Goal: Transaction & Acquisition: Complete application form

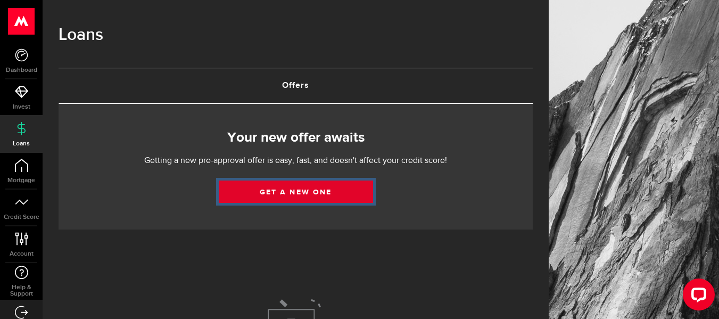
click at [302, 187] on link "Get a new one" at bounding box center [296, 191] width 154 height 22
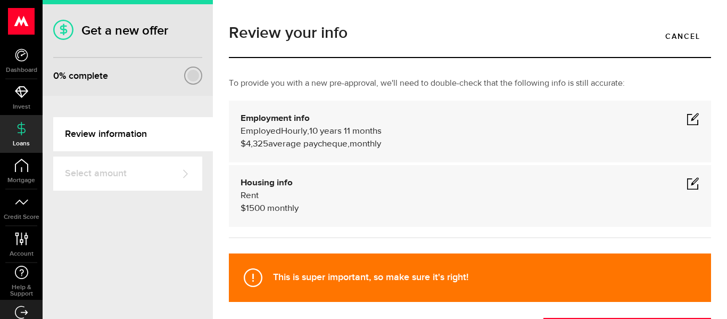
click at [686, 119] on span at bounding box center [692, 118] width 13 height 13
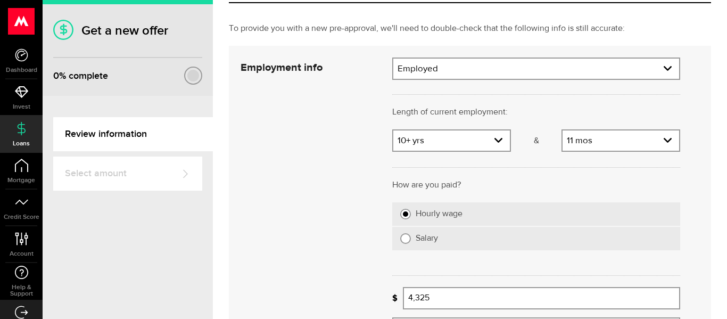
scroll to position [106, 0]
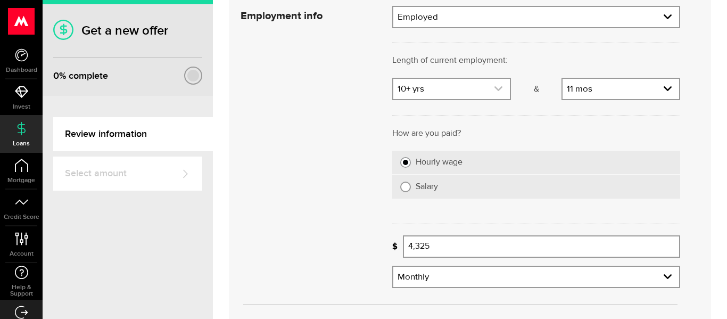
click at [482, 93] on link "expand select" at bounding box center [451, 89] width 116 height 20
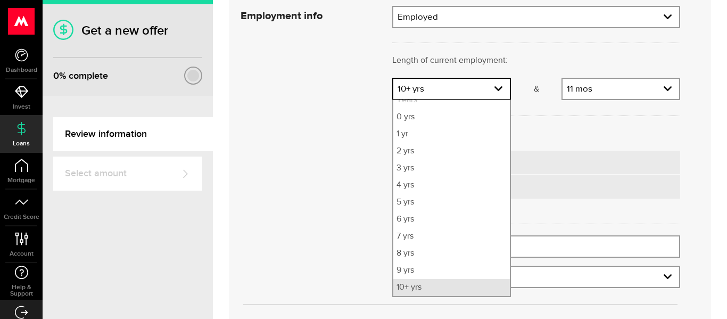
click at [429, 288] on li "10+ yrs" at bounding box center [451, 287] width 116 height 17
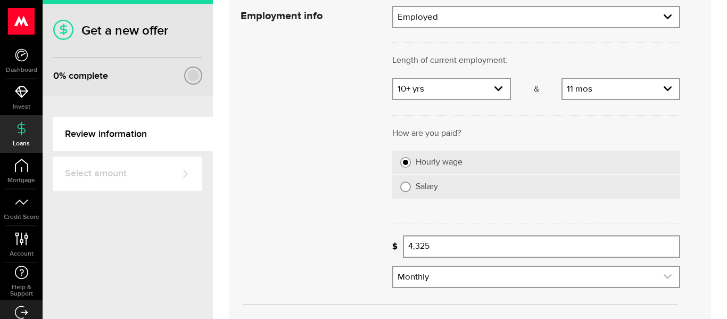
click at [663, 281] on icon "expand select" at bounding box center [667, 276] width 9 height 9
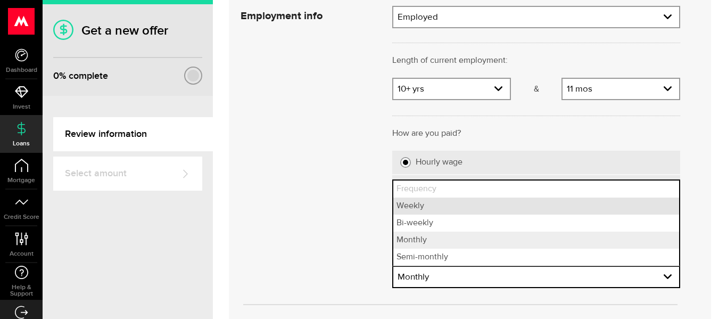
click at [500, 212] on li "Weekly" at bounding box center [536, 205] width 286 height 17
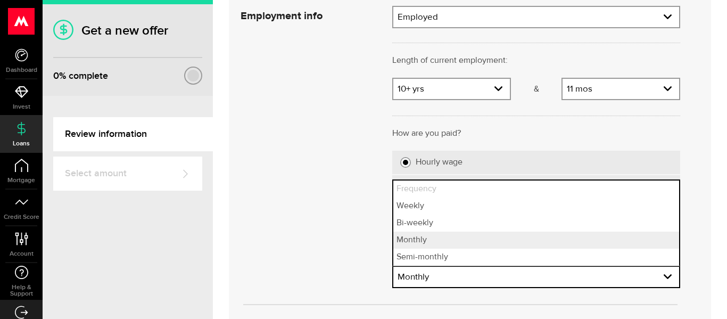
select select "weekly"
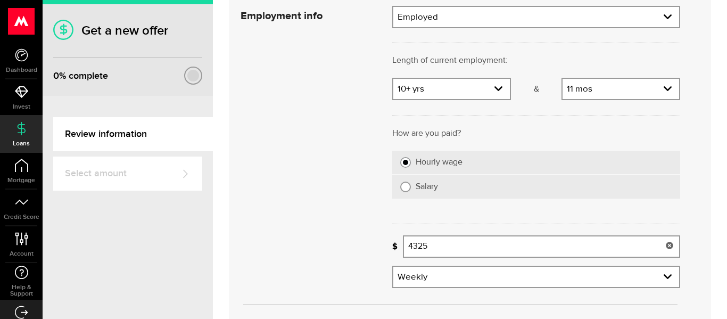
click at [444, 245] on input "4325" at bounding box center [541, 246] width 277 height 22
type input "4,325"
click at [663, 276] on icon "expand select" at bounding box center [667, 276] width 9 height 9
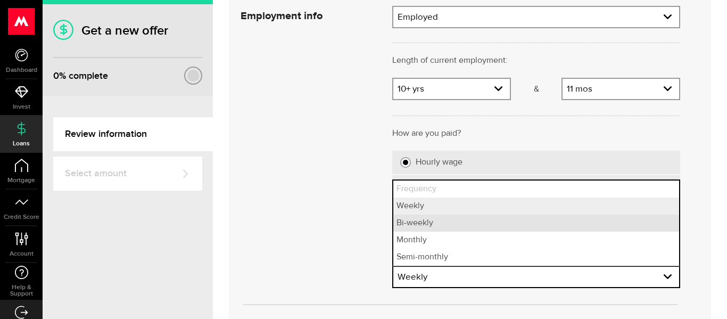
click at [507, 216] on li "Bi-weekly" at bounding box center [536, 222] width 286 height 17
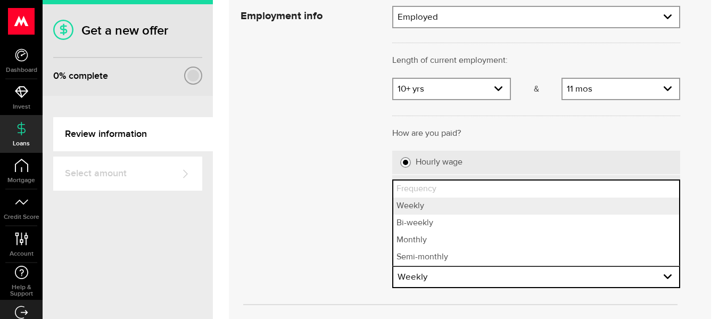
select select "bi_weekly"
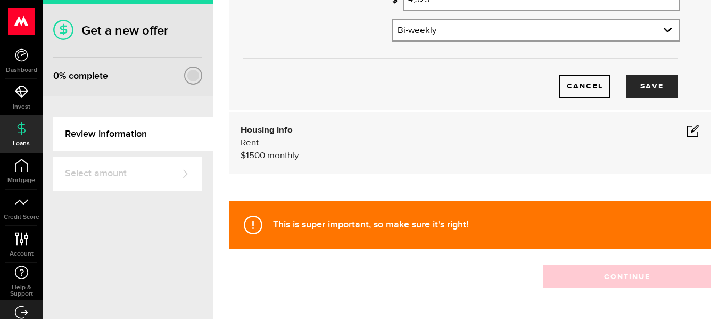
scroll to position [372, 0]
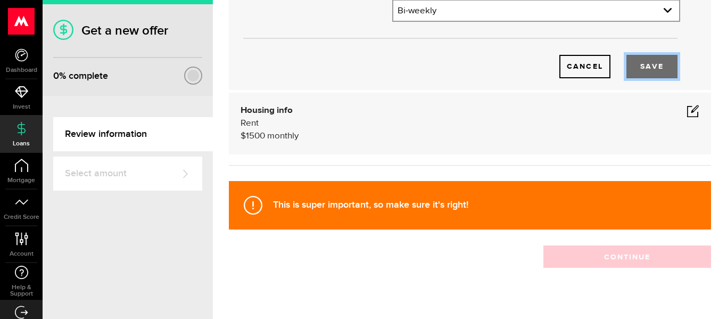
click at [648, 63] on button "Save" at bounding box center [651, 66] width 51 height 23
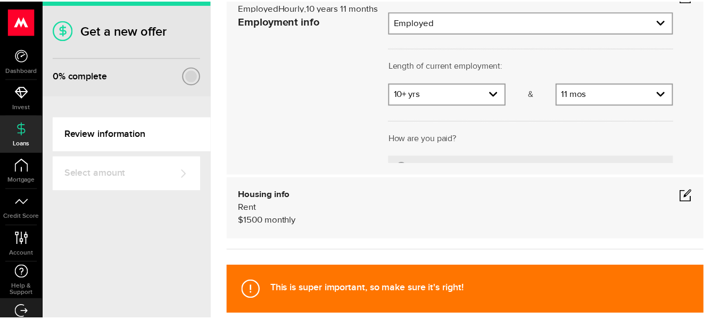
scroll to position [89, 0]
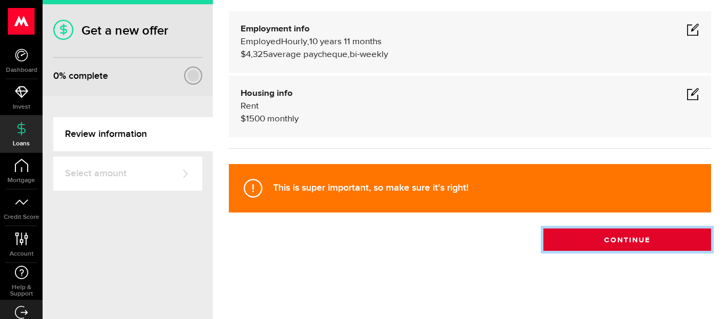
click at [613, 239] on button "Continue" at bounding box center [627, 239] width 168 height 22
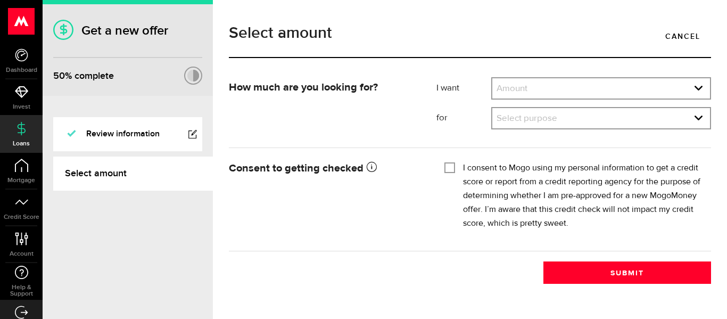
click at [451, 165] on input "I consent to Mogo using my personal information to get a credit score or report…" at bounding box center [449, 166] width 11 height 11
checkbox input "true"
click at [515, 87] on link "expand select" at bounding box center [601, 88] width 218 height 20
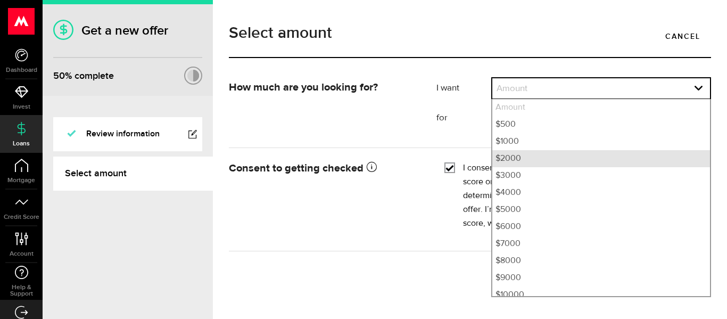
click at [527, 153] on li "$2000" at bounding box center [601, 158] width 218 height 17
select select "2000"
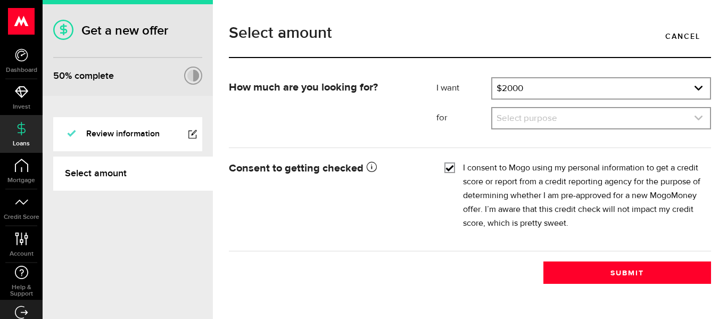
click at [529, 121] on link "expand select" at bounding box center [601, 118] width 218 height 20
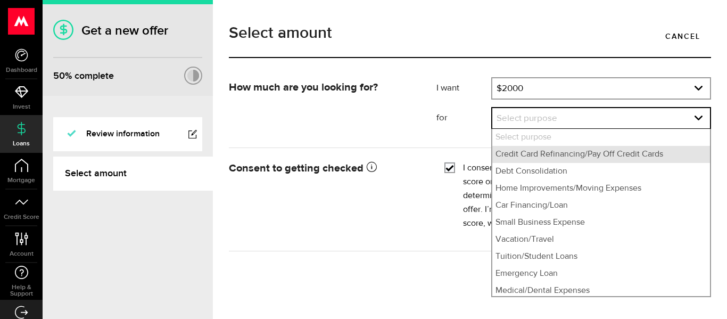
click at [538, 151] on li "Credit Card Refinancing/Pay Off Credit Cards" at bounding box center [601, 154] width 218 height 17
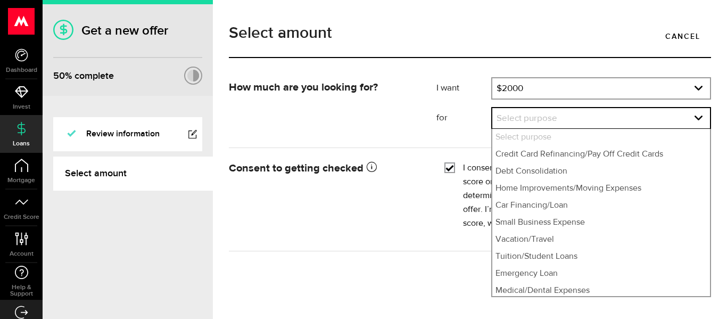
select select "Credit Card Refinancing/Pay Off Credit Cards"
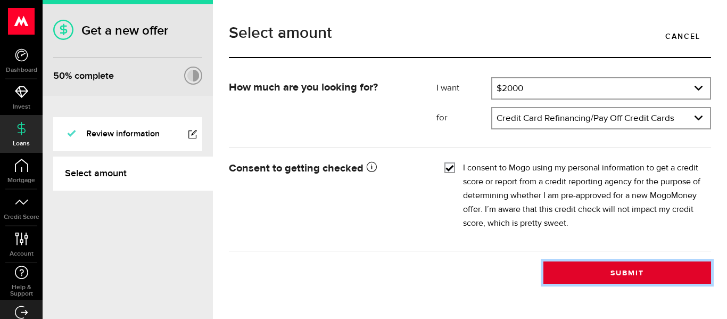
click at [646, 268] on button "Submit" at bounding box center [627, 272] width 168 height 22
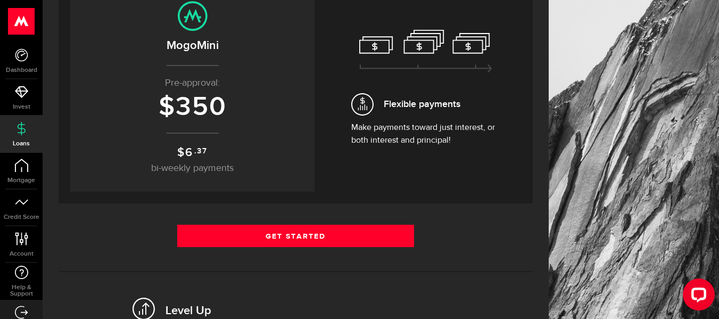
scroll to position [266, 0]
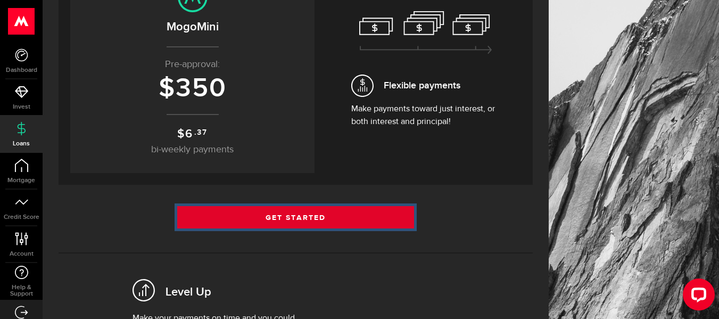
click at [285, 213] on link "Get Started" at bounding box center [295, 217] width 237 height 22
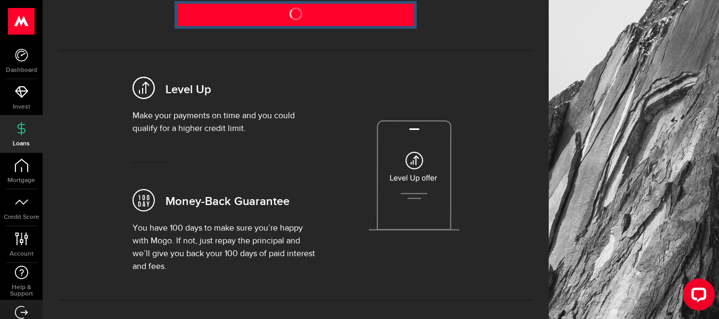
scroll to position [372, 0]
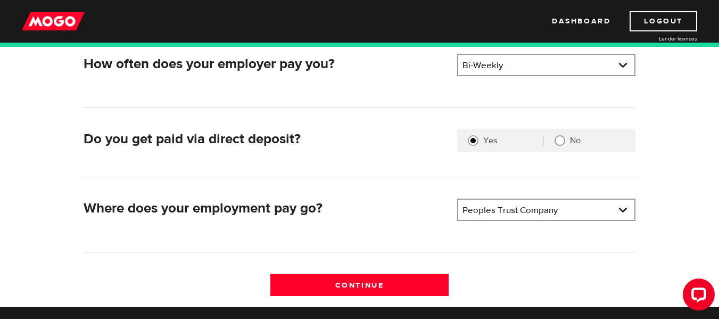
scroll to position [266, 0]
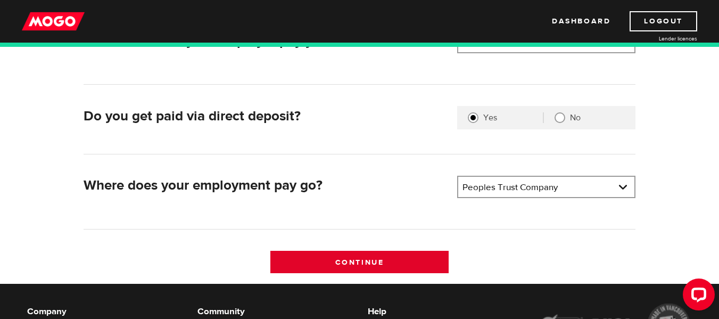
click at [367, 260] on input "Continue" at bounding box center [359, 262] width 178 height 22
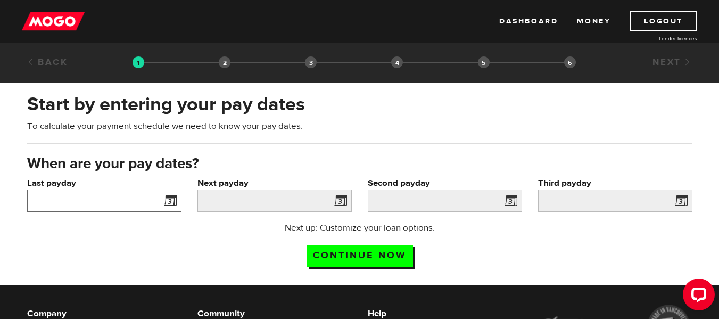
click at [97, 193] on input "Last payday" at bounding box center [104, 200] width 154 height 22
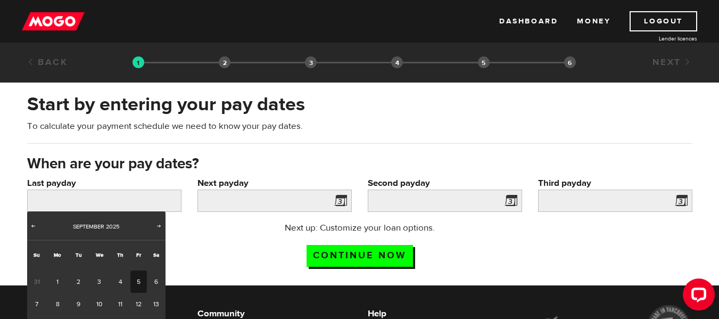
click at [134, 274] on link "5" at bounding box center [138, 281] width 16 height 22
type input "2025/09/05"
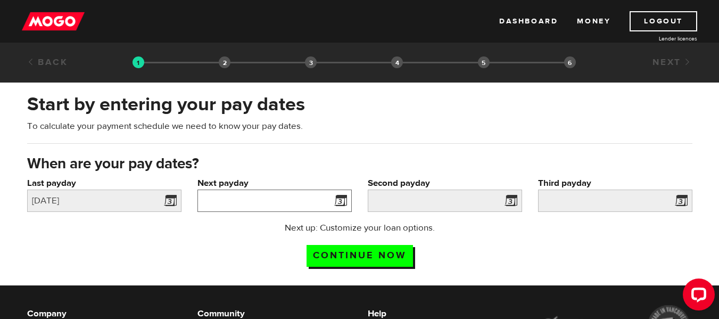
click at [217, 202] on input "Next payday" at bounding box center [274, 200] width 154 height 22
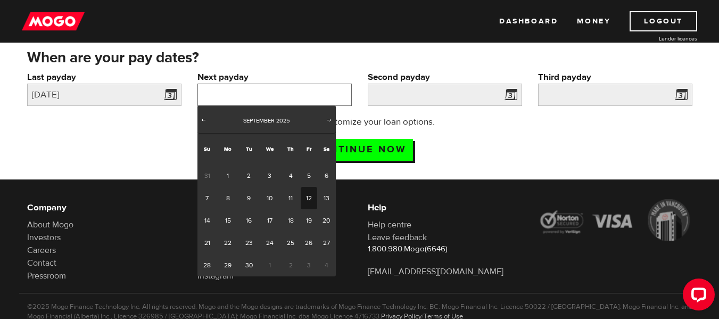
scroll to position [106, 0]
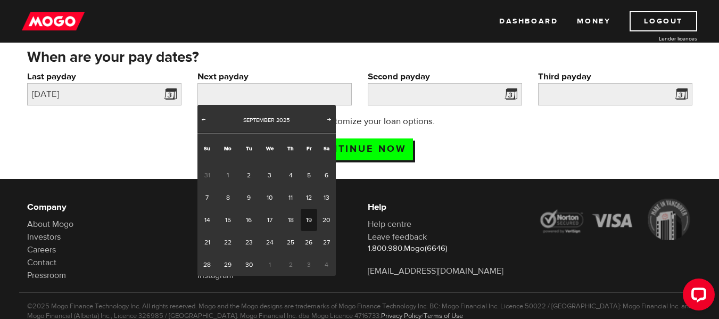
click at [309, 218] on link "19" at bounding box center [309, 220] width 16 height 22
type input "2025/09/19"
type input "2025/10/3"
type input "2025/10/17"
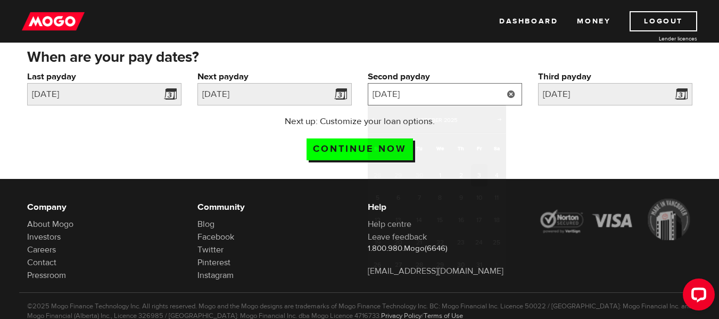
click at [460, 98] on input "2025/10/3" at bounding box center [445, 94] width 154 height 22
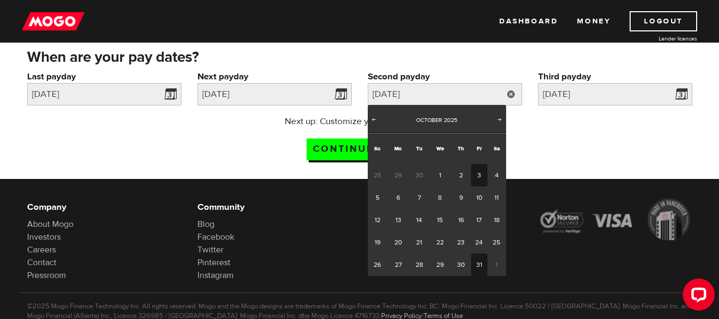
click at [479, 262] on link "31" at bounding box center [479, 264] width 16 height 22
type input "2025/10/31"
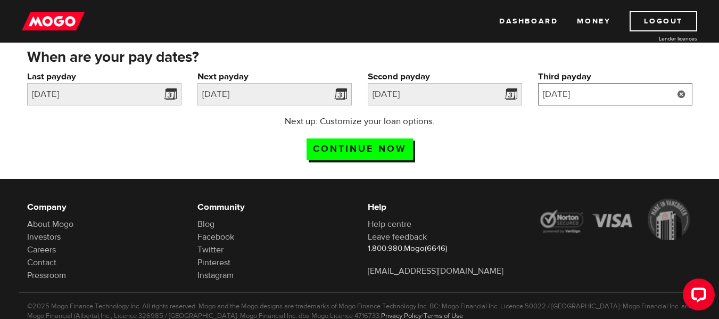
click at [577, 97] on input "2025/10/17" at bounding box center [615, 94] width 154 height 22
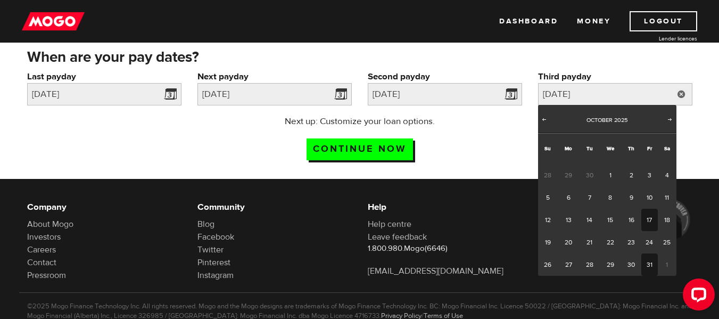
click at [648, 257] on link "31" at bounding box center [649, 264] width 16 height 22
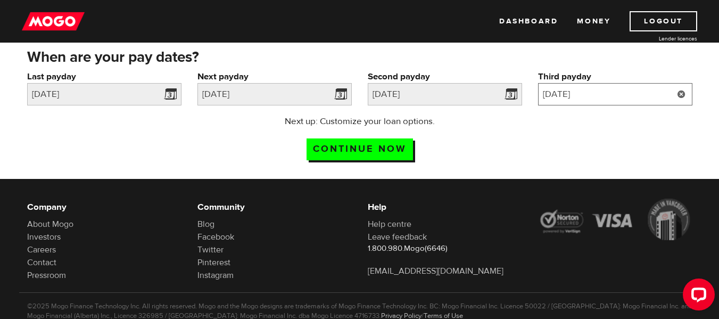
click at [634, 94] on input "2025/10/31" at bounding box center [615, 94] width 154 height 22
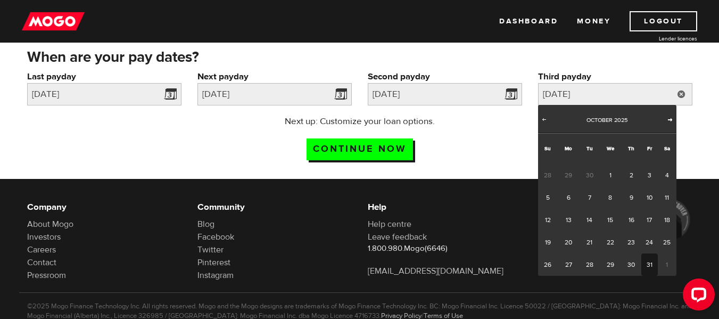
click at [669, 119] on span "Next" at bounding box center [669, 119] width 9 height 9
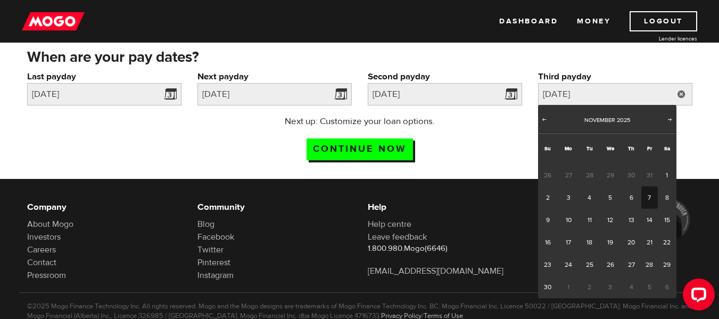
click at [646, 192] on link "7" at bounding box center [649, 197] width 16 height 22
type input "2025/11/07"
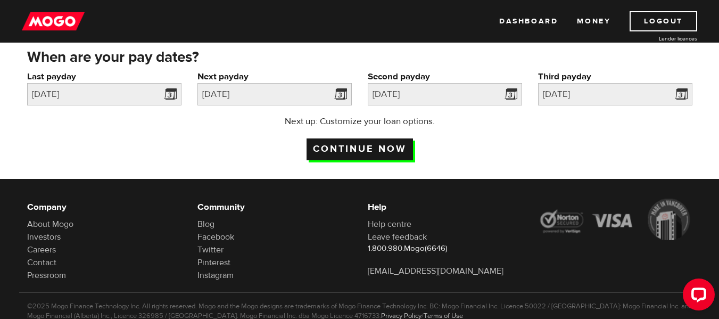
click at [376, 148] on input "Continue now" at bounding box center [359, 149] width 106 height 22
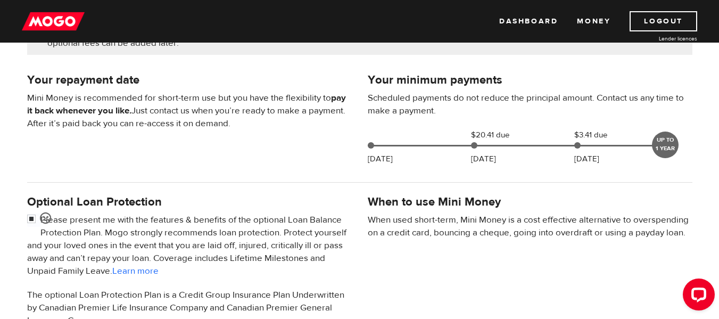
scroll to position [213, 0]
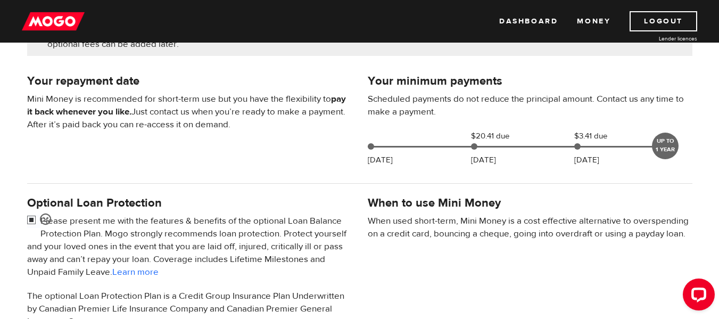
click at [34, 218] on input "checkbox" at bounding box center [33, 220] width 13 height 13
click at [31, 220] on input "checkbox" at bounding box center [33, 220] width 13 height 13
checkbox input "true"
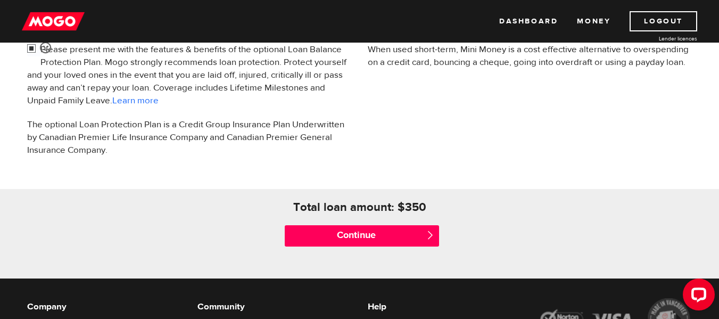
scroll to position [426, 0]
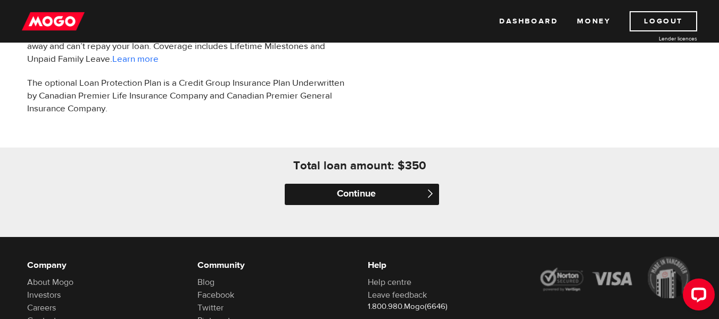
click at [355, 192] on input "Continue" at bounding box center [362, 194] width 154 height 21
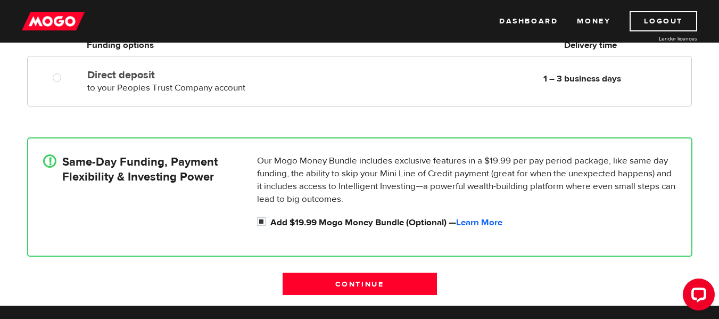
scroll to position [106, 0]
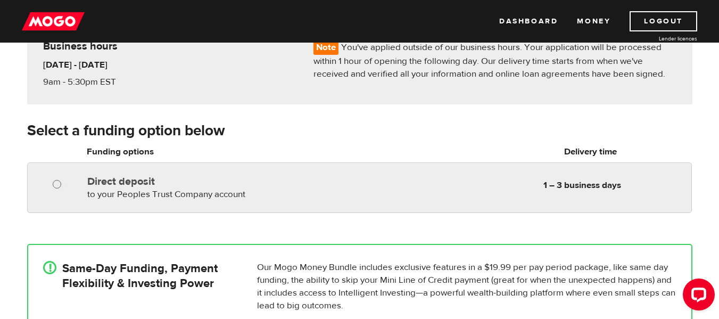
radio input "true"
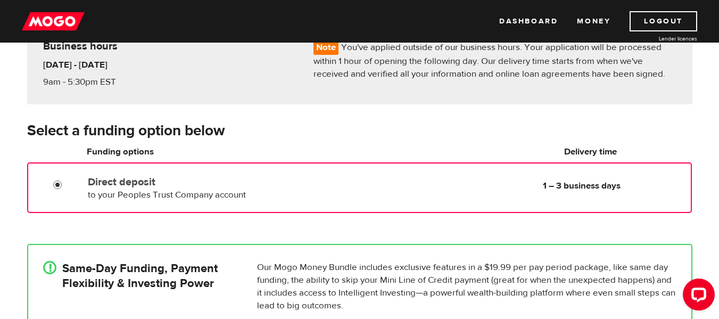
click at [54, 185] on input "Direct deposit" at bounding box center [59, 185] width 13 height 13
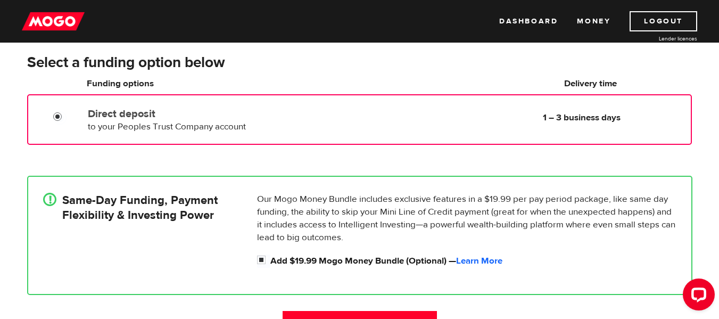
scroll to position [266, 0]
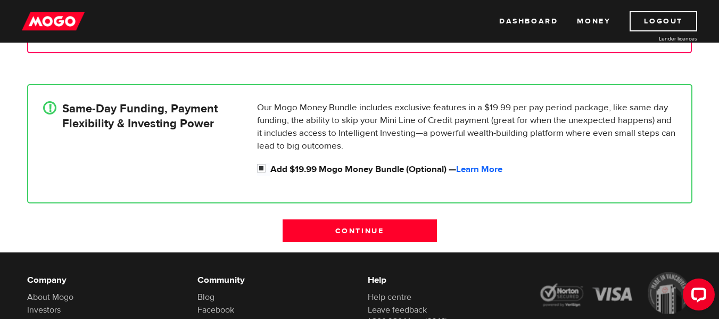
click at [126, 118] on h4 "Same-Day Funding, Payment Flexibility & Investing Power" at bounding box center [139, 116] width 155 height 30
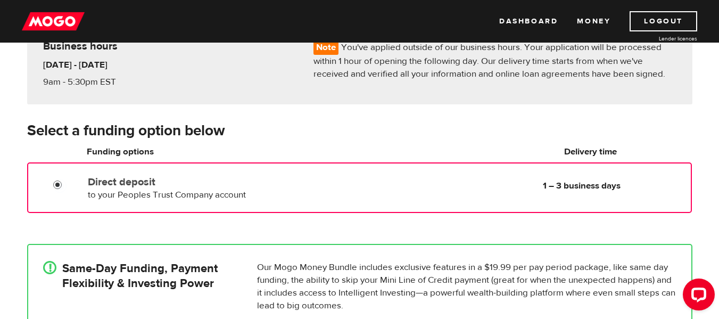
click at [56, 184] on input "Direct deposit" at bounding box center [59, 185] width 13 height 13
click at [173, 234] on div "! Same-Day Funding, Payment Flexibility & Investing Power Our Mogo Money Bundle…" at bounding box center [359, 303] width 681 height 151
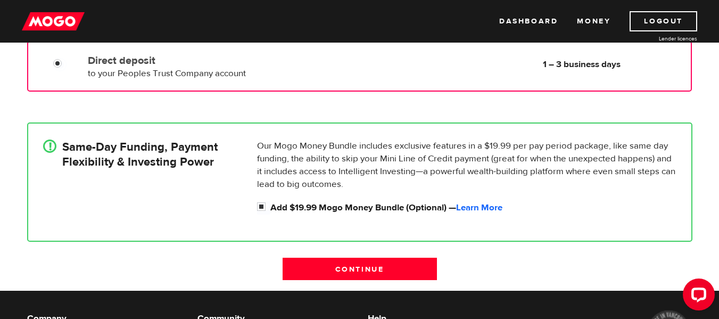
scroll to position [266, 0]
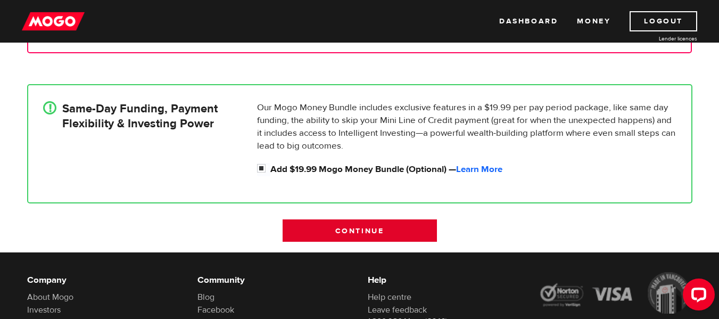
click at [403, 230] on input "Continue" at bounding box center [359, 230] width 154 height 22
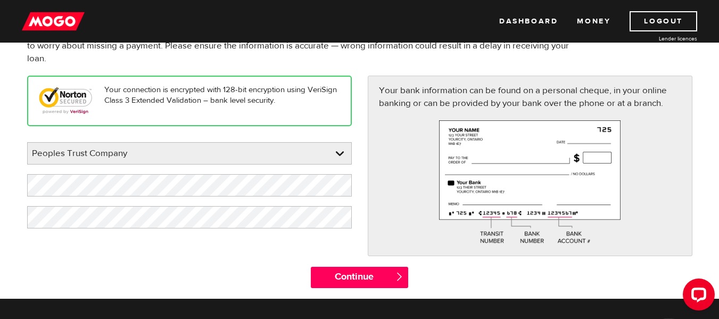
scroll to position [106, 0]
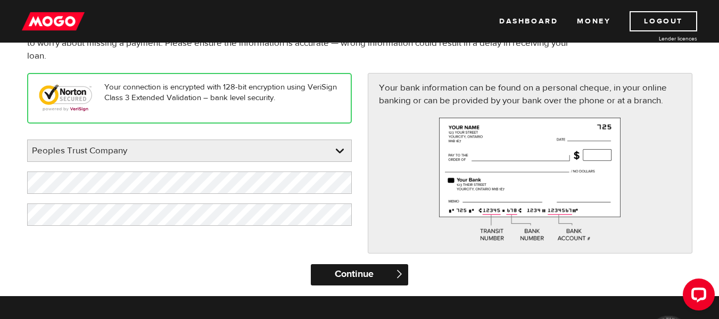
click at [394, 272] on input "Continue" at bounding box center [359, 274] width 97 height 21
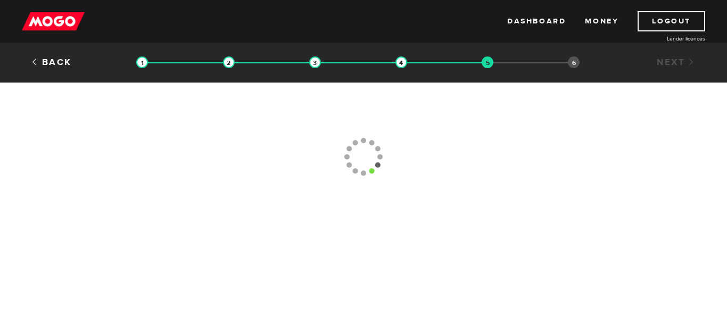
type input "[PHONE_NUMBER]"
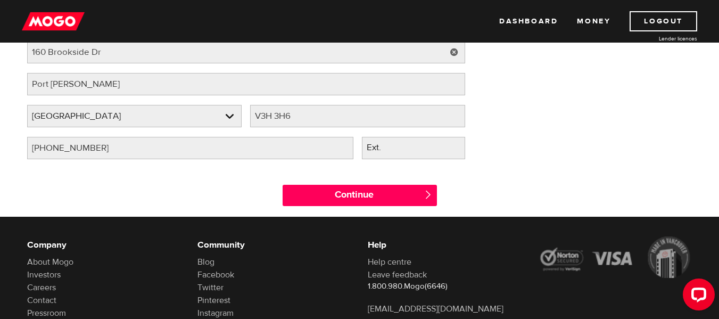
scroll to position [245, 0]
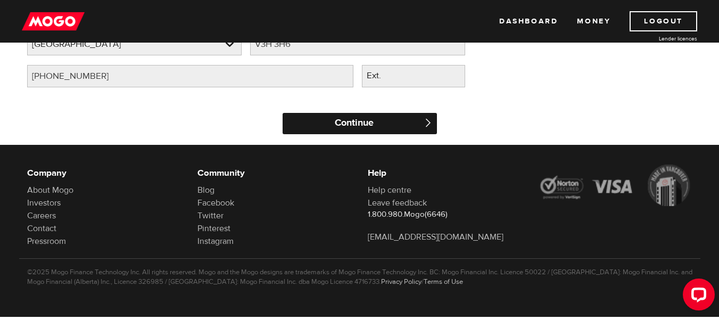
click at [334, 125] on input "Continue" at bounding box center [359, 123] width 154 height 21
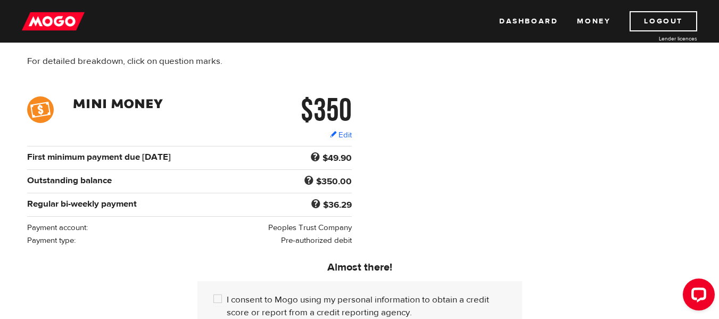
scroll to position [213, 0]
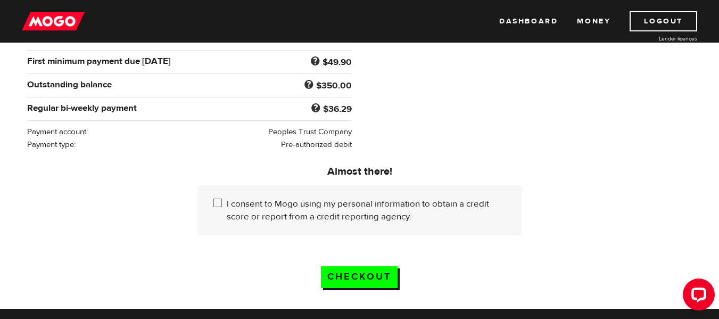
click at [220, 197] on input "I consent to Mogo using my personal information to obtain a credit score or rep…" at bounding box center [219, 203] width 13 height 13
checkbox input "true"
click at [360, 276] on input "Checkout" at bounding box center [359, 277] width 77 height 22
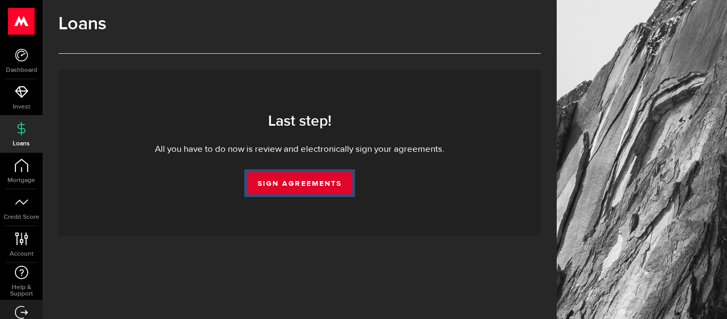
click at [331, 177] on link "Sign Agreements" at bounding box center [299, 183] width 105 height 22
click at [320, 183] on link "Sign Agreements" at bounding box center [299, 183] width 105 height 22
